Goal: Information Seeking & Learning: Learn about a topic

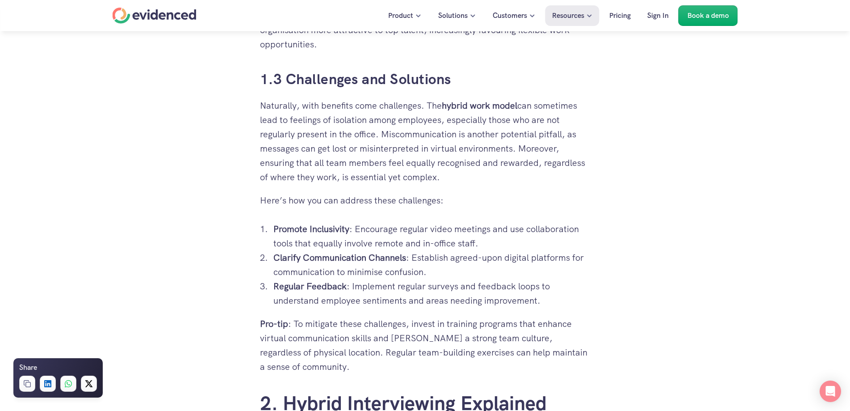
scroll to position [1340, 0]
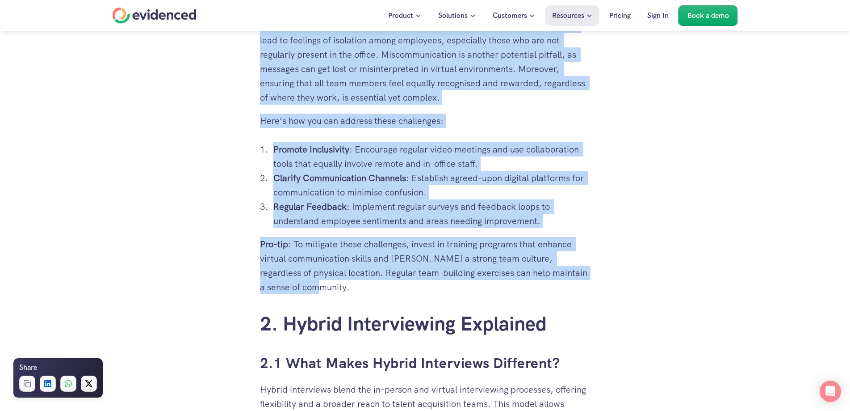
drag, startPoint x: 318, startPoint y: 291, endPoint x: 260, endPoint y: 46, distance: 252.4
click at [260, 46] on div "Looking to interview remotely? Watch a quick demo" at bounding box center [425, 48] width 850 height 34
drag, startPoint x: 260, startPoint y: 46, endPoint x: 352, endPoint y: 287, distance: 257.8
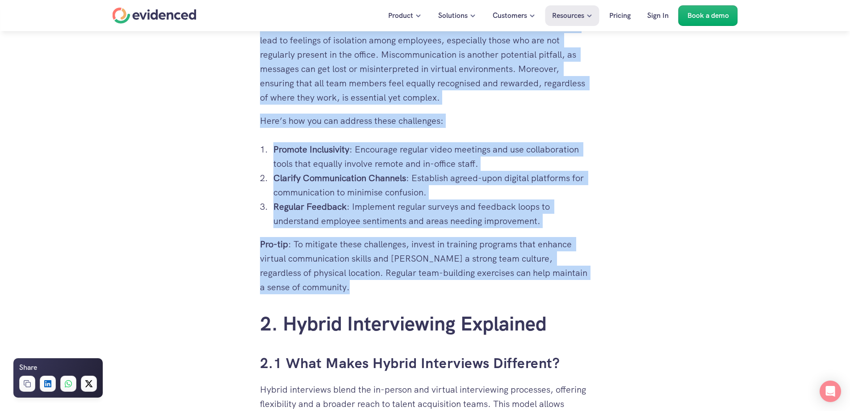
click at [352, 287] on p "Pro-tip : To mitigate these challenges, invest in training programs that enhanc…" at bounding box center [425, 265] width 331 height 57
drag, startPoint x: 352, startPoint y: 287, endPoint x: 256, endPoint y: 41, distance: 264.0
click at [256, 41] on div "Looking to interview remotely? Watch a quick demo" at bounding box center [425, 48] width 850 height 34
drag, startPoint x: 256, startPoint y: 41, endPoint x: 349, endPoint y: 285, distance: 261.1
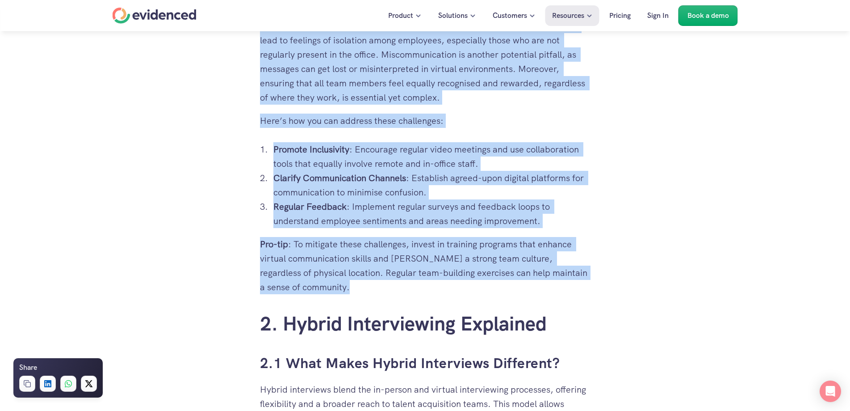
click at [349, 285] on p "Pro-tip : To mitigate these challenges, invest in training programs that enhanc…" at bounding box center [425, 265] width 331 height 57
drag, startPoint x: 349, startPoint y: 285, endPoint x: 260, endPoint y: 44, distance: 256.8
click at [256, 38] on div "Looking to interview remotely? Watch a quick demo" at bounding box center [425, 48] width 850 height 34
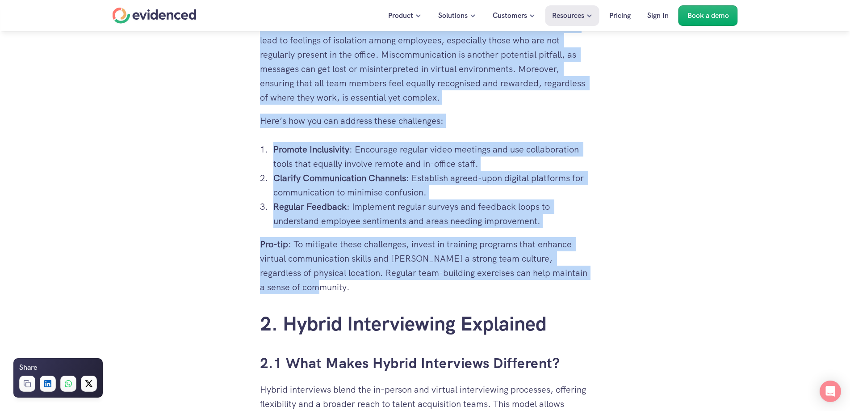
drag, startPoint x: 256, startPoint y: 38, endPoint x: 366, endPoint y: 286, distance: 271.0
click at [367, 287] on p "Pro-tip : To mitigate these challenges, invest in training programs that enhanc…" at bounding box center [425, 265] width 331 height 57
drag, startPoint x: 367, startPoint y: 287, endPoint x: 267, endPoint y: 45, distance: 261.4
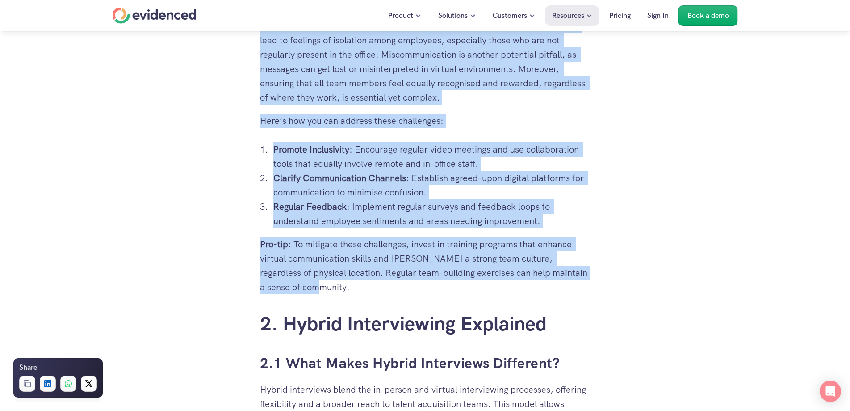
click at [363, 289] on p "Pro-tip : To mitigate these challenges, invest in training programs that enhanc…" at bounding box center [425, 265] width 331 height 57
drag, startPoint x: 369, startPoint y: 286, endPoint x: 254, endPoint y: 45, distance: 266.9
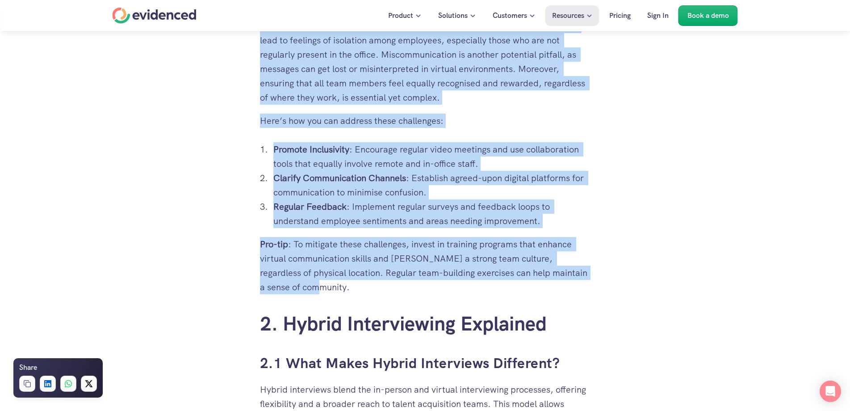
click at [254, 45] on div "Looking to interview remotely? Watch a quick demo" at bounding box center [425, 48] width 850 height 34
drag, startPoint x: 254, startPoint y: 45, endPoint x: 349, endPoint y: 291, distance: 263.5
click at [349, 291] on p "Pro-tip : To mitigate these challenges, invest in training programs that enhanc…" at bounding box center [425, 265] width 331 height 57
drag, startPoint x: 349, startPoint y: 291, endPoint x: 276, endPoint y: 40, distance: 261.1
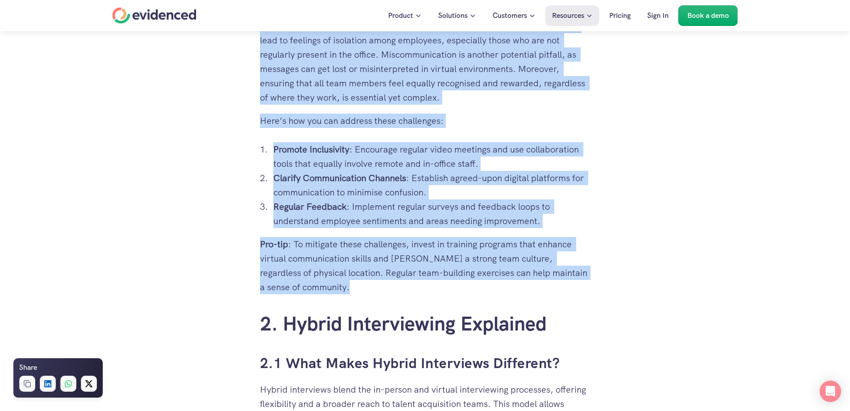
click at [250, 43] on div "Looking to interview remotely? Watch a quick demo" at bounding box center [425, 48] width 850 height 34
drag, startPoint x: 253, startPoint y: 43, endPoint x: 371, endPoint y: 291, distance: 274.1
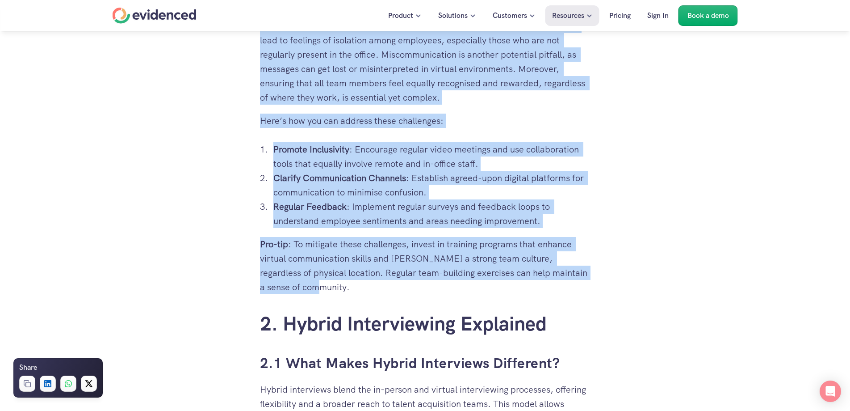
click at [371, 291] on p "Pro-tip : To mitigate these challenges, invest in training programs that enhanc…" at bounding box center [425, 265] width 331 height 57
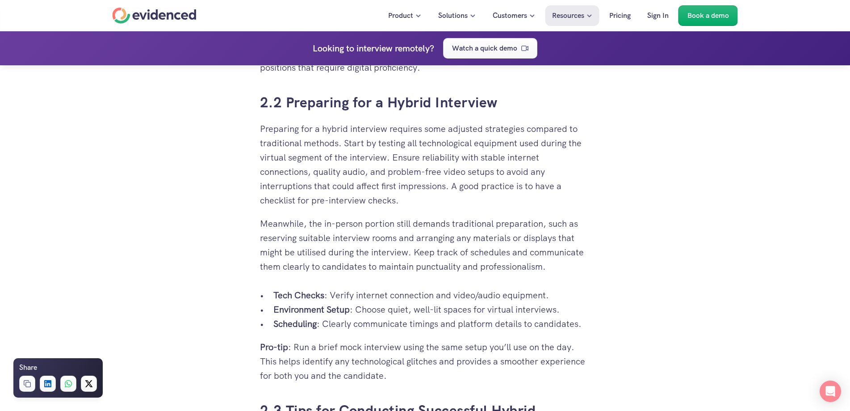
scroll to position [1965, 0]
